Goal: Information Seeking & Learning: Learn about a topic

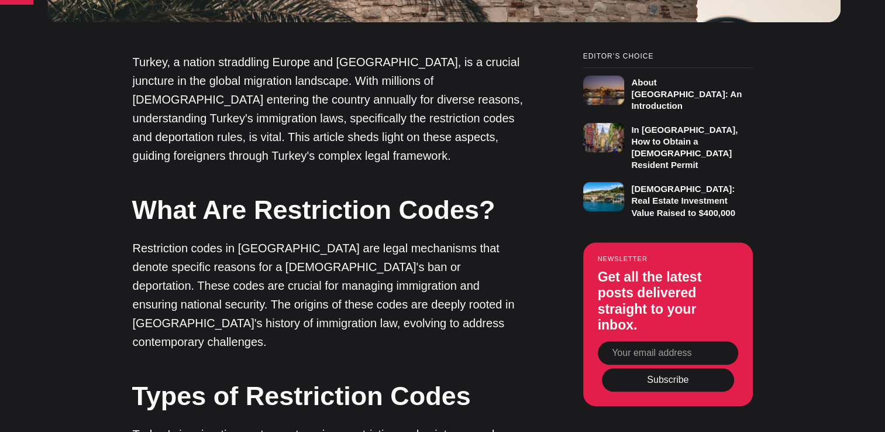
scroll to position [936, 0]
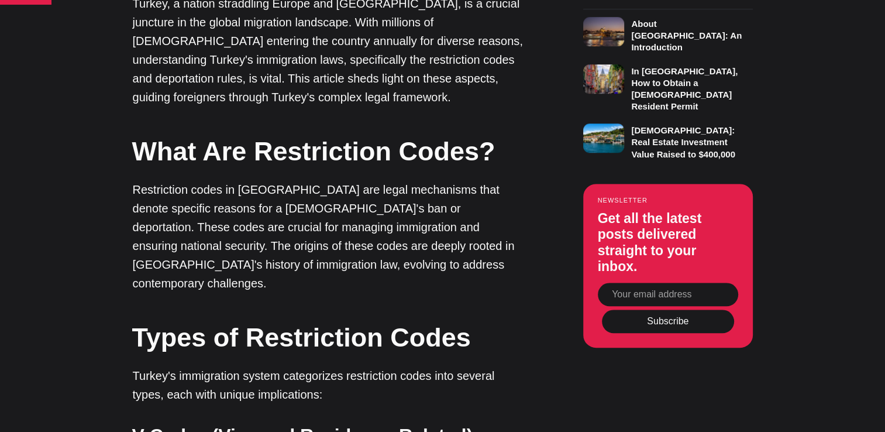
drag, startPoint x: 35, startPoint y: 233, endPoint x: 44, endPoint y: 231, distance: 9.0
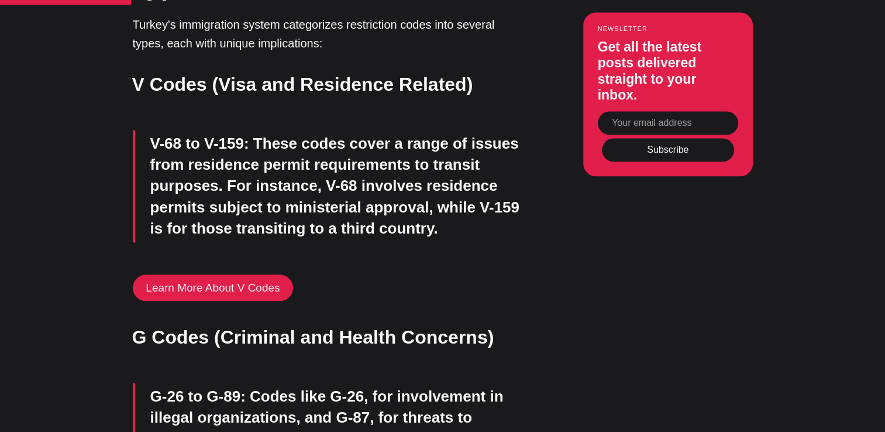
scroll to position [1346, 0]
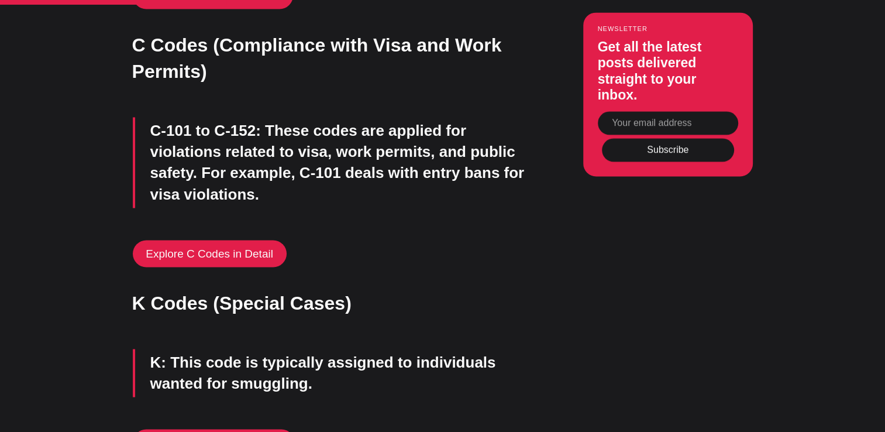
scroll to position [1872, 0]
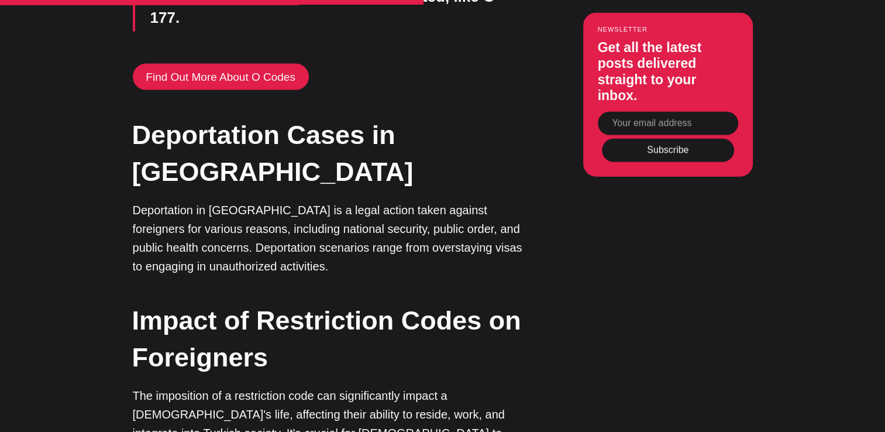
scroll to position [2692, 0]
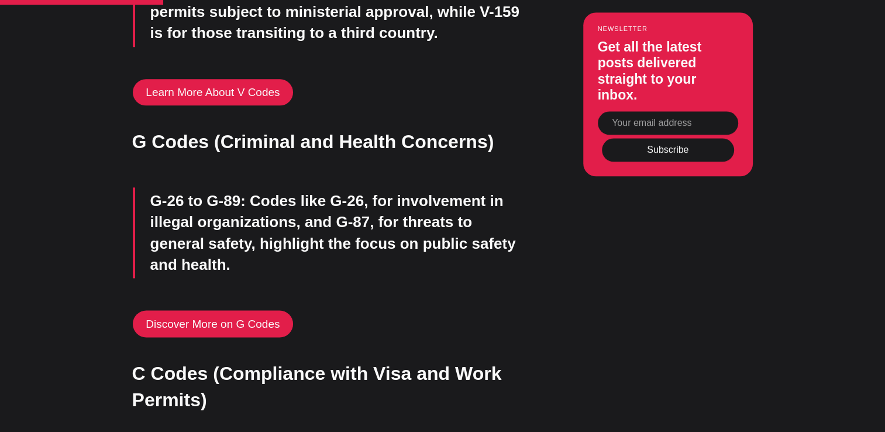
scroll to position [1463, 0]
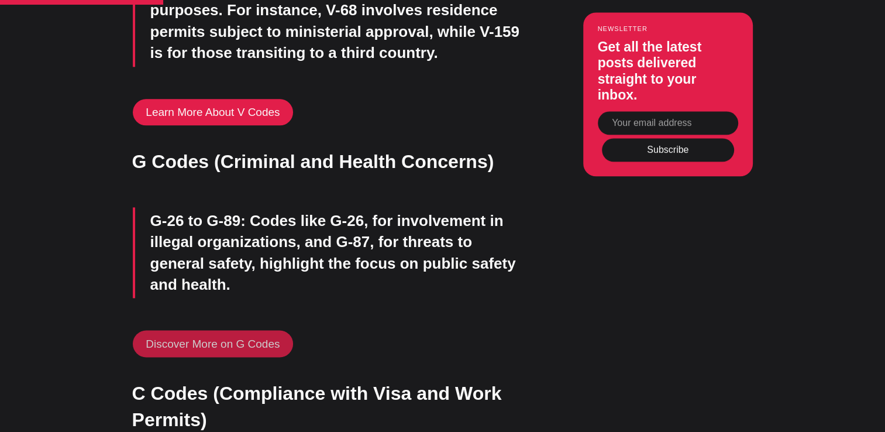
click at [221, 330] on link "Discover More on G Codes" at bounding box center [213, 343] width 161 height 27
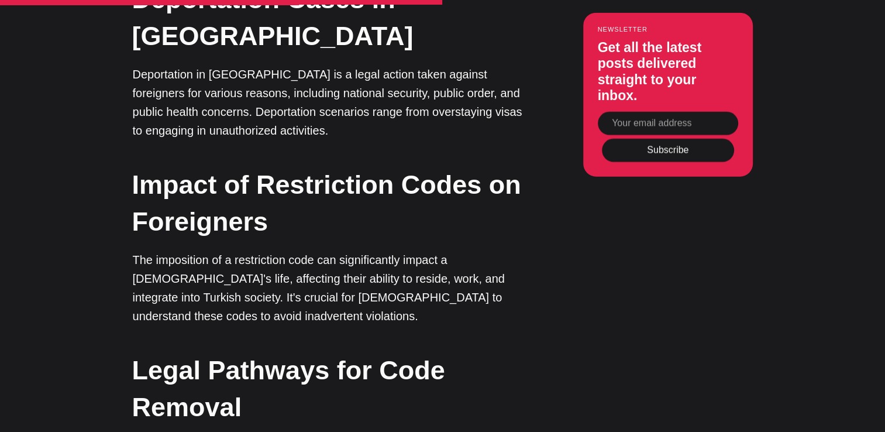
scroll to position [2809, 0]
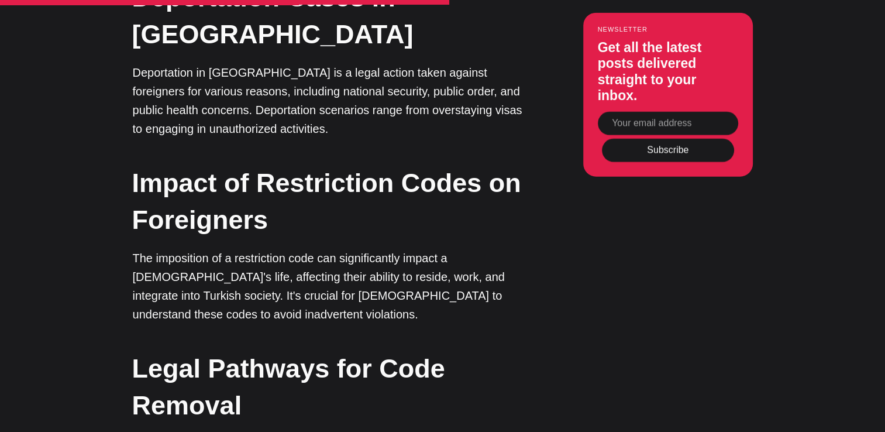
click at [0, 298] on html "Citizenship Residency Insurance Real Estate Pricing Sign in Become a subscriber…" at bounding box center [442, 332] width 885 height 6283
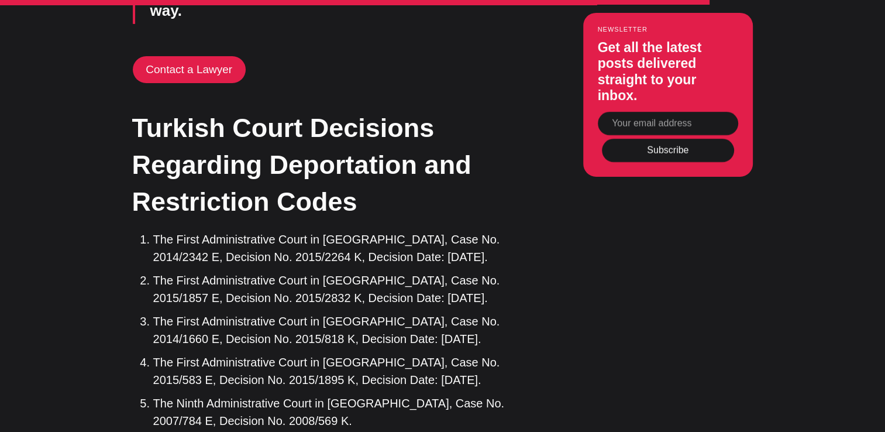
scroll to position [4038, 0]
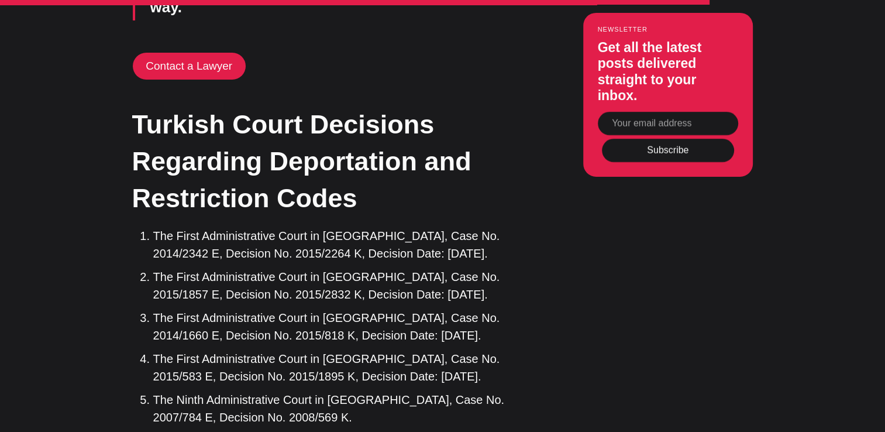
drag, startPoint x: 0, startPoint y: 265, endPoint x: 33, endPoint y: 228, distance: 49.7
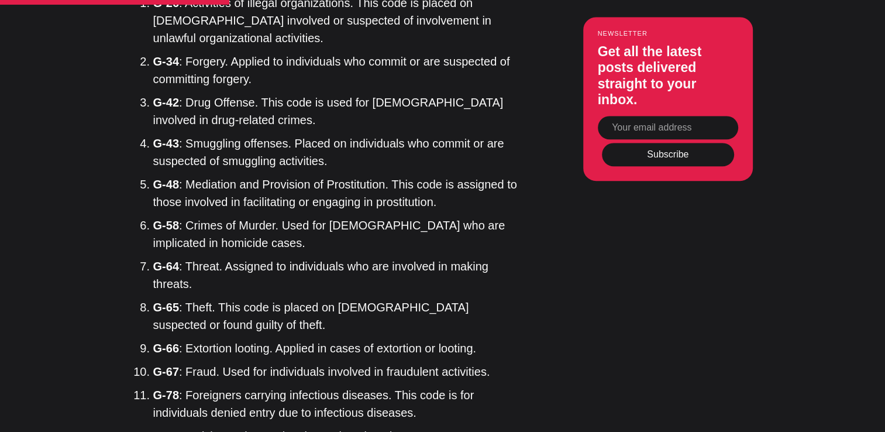
scroll to position [1053, 0]
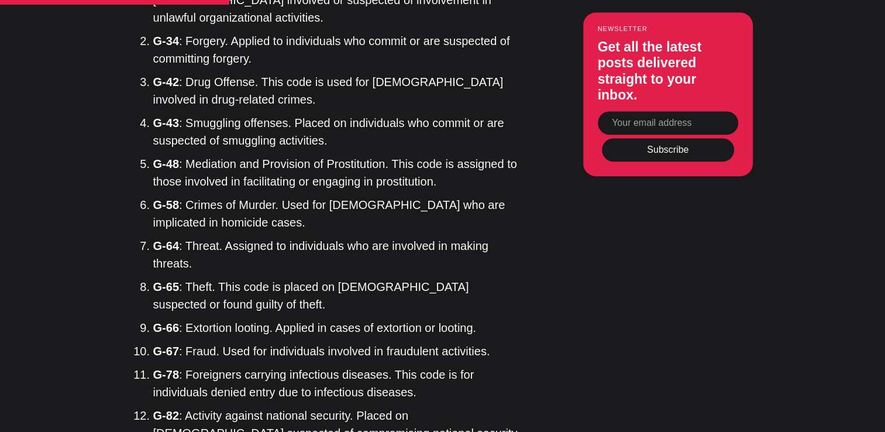
click at [27, 256] on article "Detailed Guide to G Restriction Codes in [GEOGRAPHIC_DATA] Unravel the complexi…" at bounding box center [442, 212] width 885 height 2387
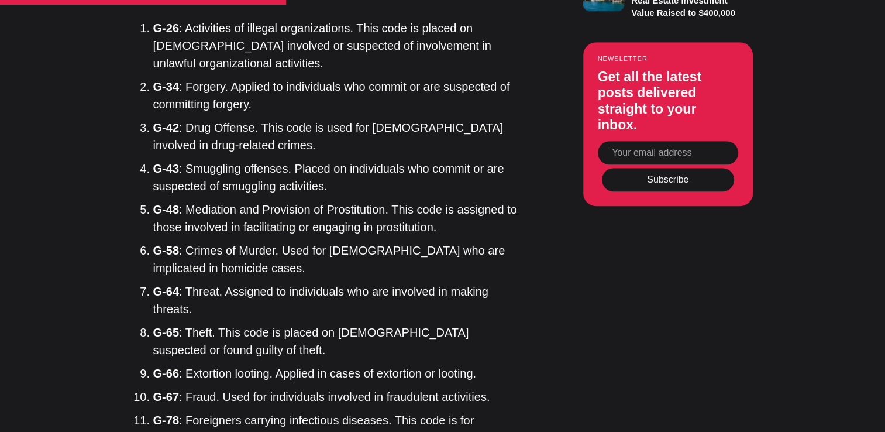
scroll to position [995, 0]
